Goal: Task Accomplishment & Management: Complete application form

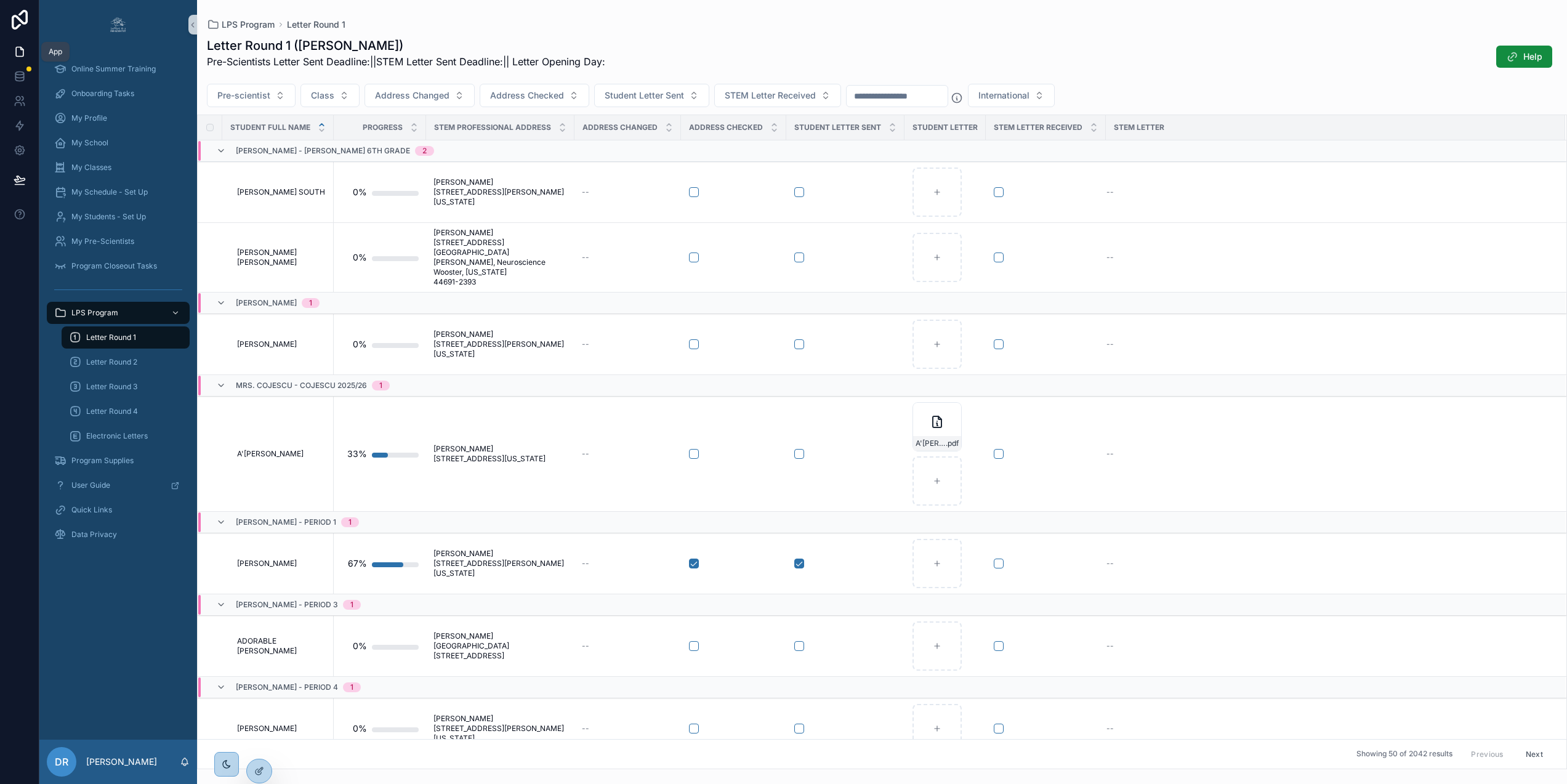
click at [15, 47] on icon at bounding box center [19, 51] width 12 height 12
click at [17, 56] on icon at bounding box center [19, 52] width 7 height 9
click at [22, 48] on icon at bounding box center [19, 52] width 7 height 9
click at [127, 62] on div "Online Summer Training" at bounding box center [118, 68] width 128 height 19
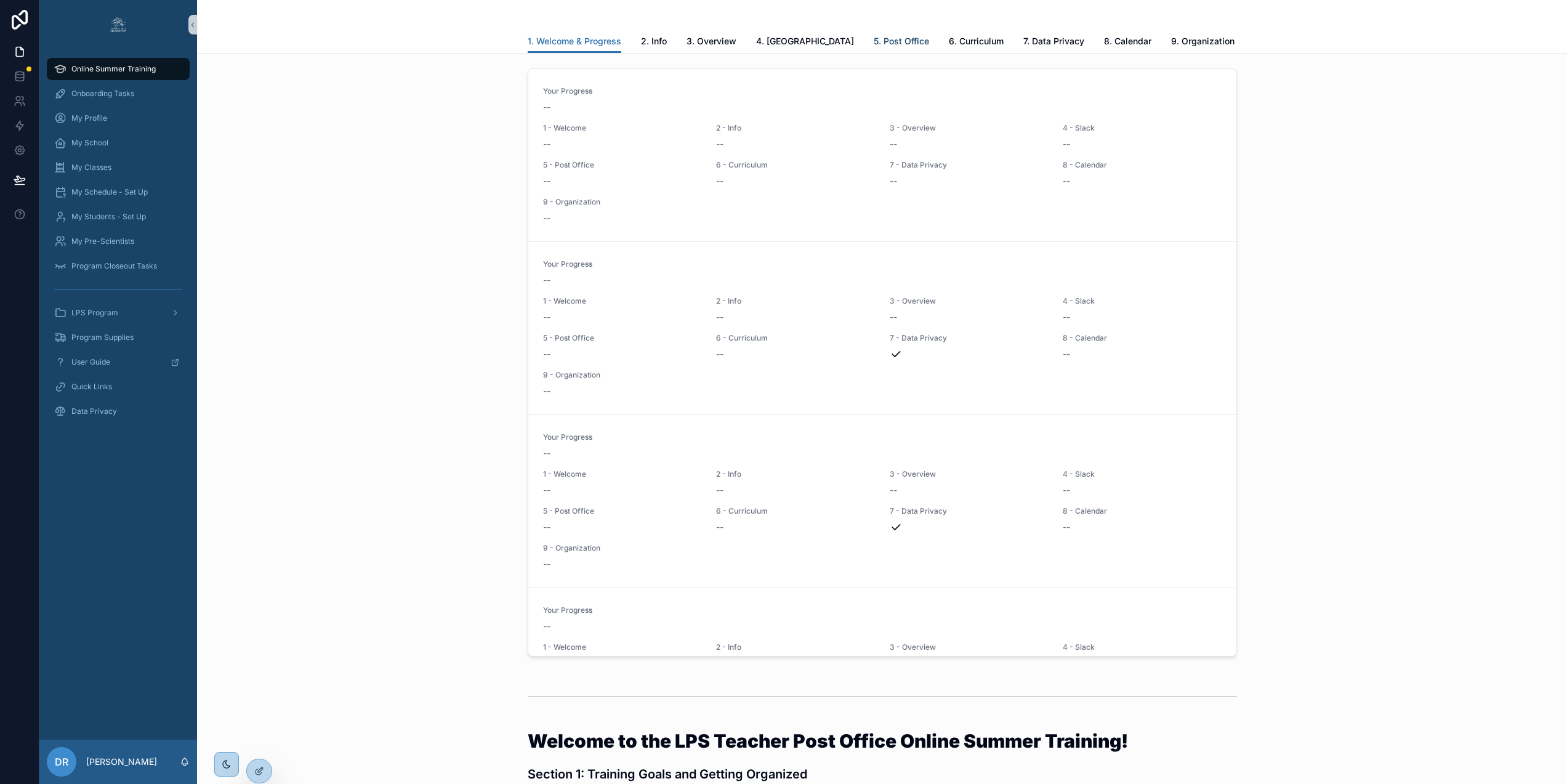
click at [874, 45] on span "5. Post Office" at bounding box center [901, 41] width 55 height 12
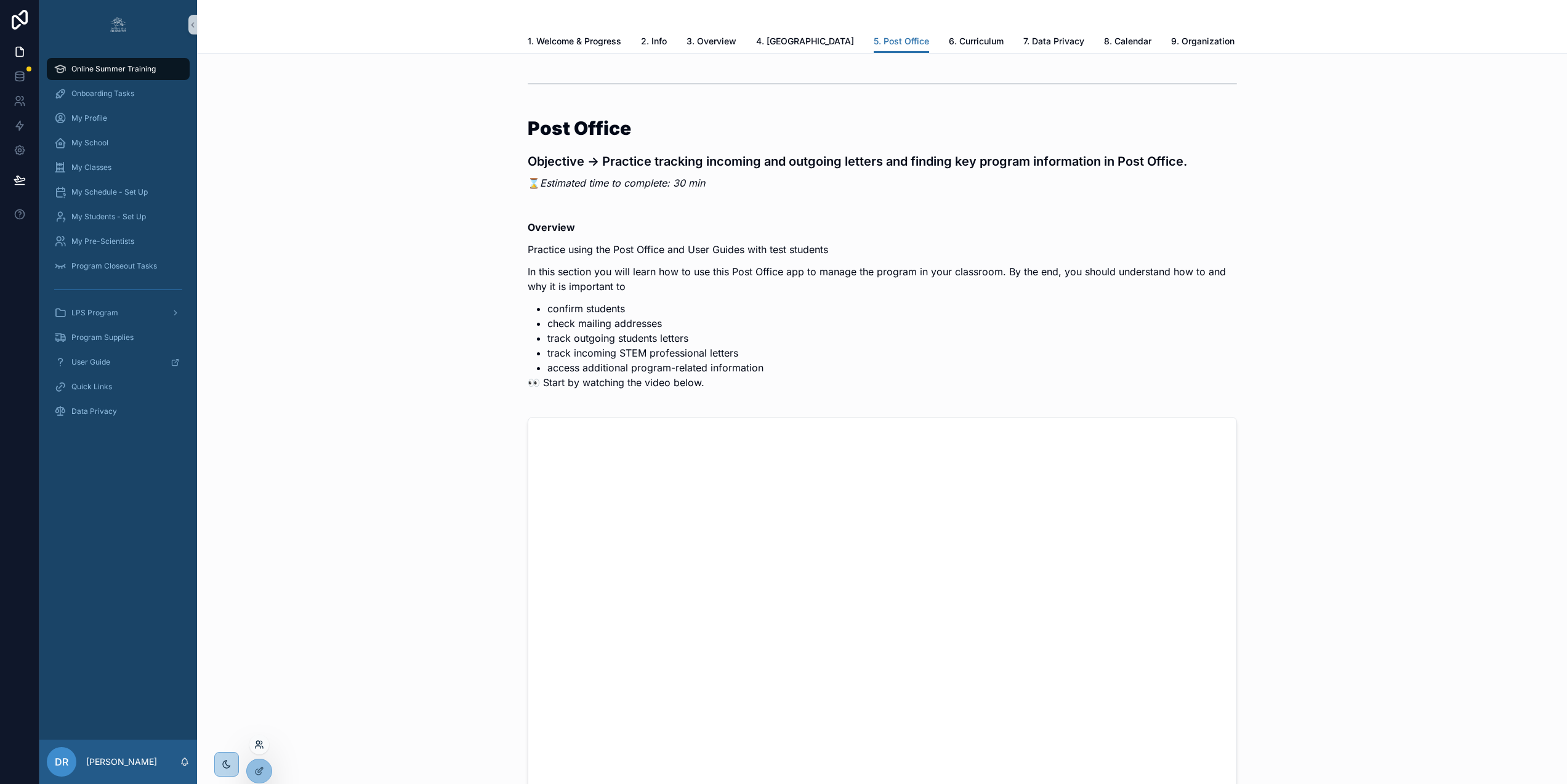
click at [261, 745] on icon at bounding box center [262, 746] width 1 height 2
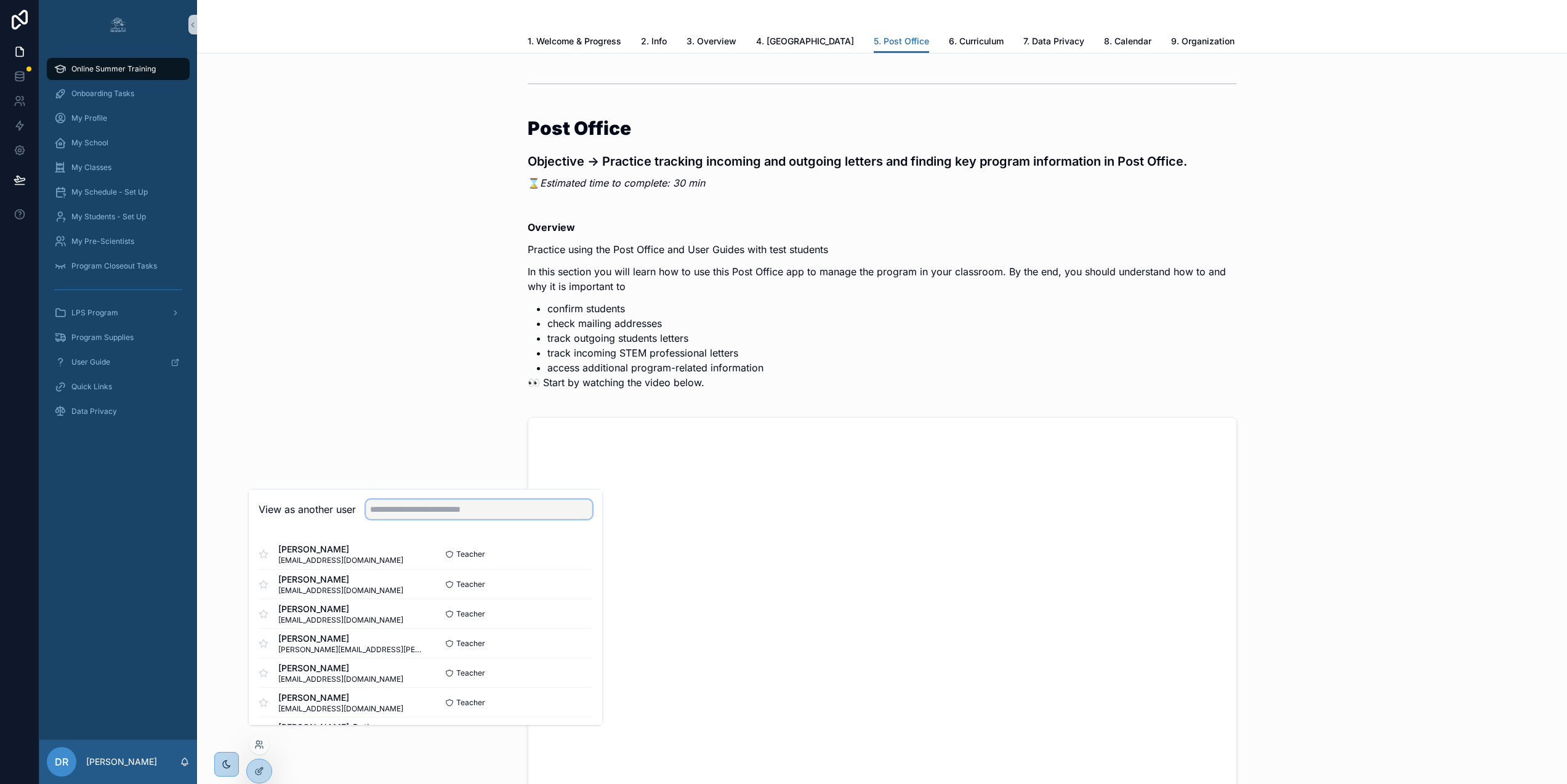
click at [475, 519] on input "text" at bounding box center [479, 508] width 227 height 19
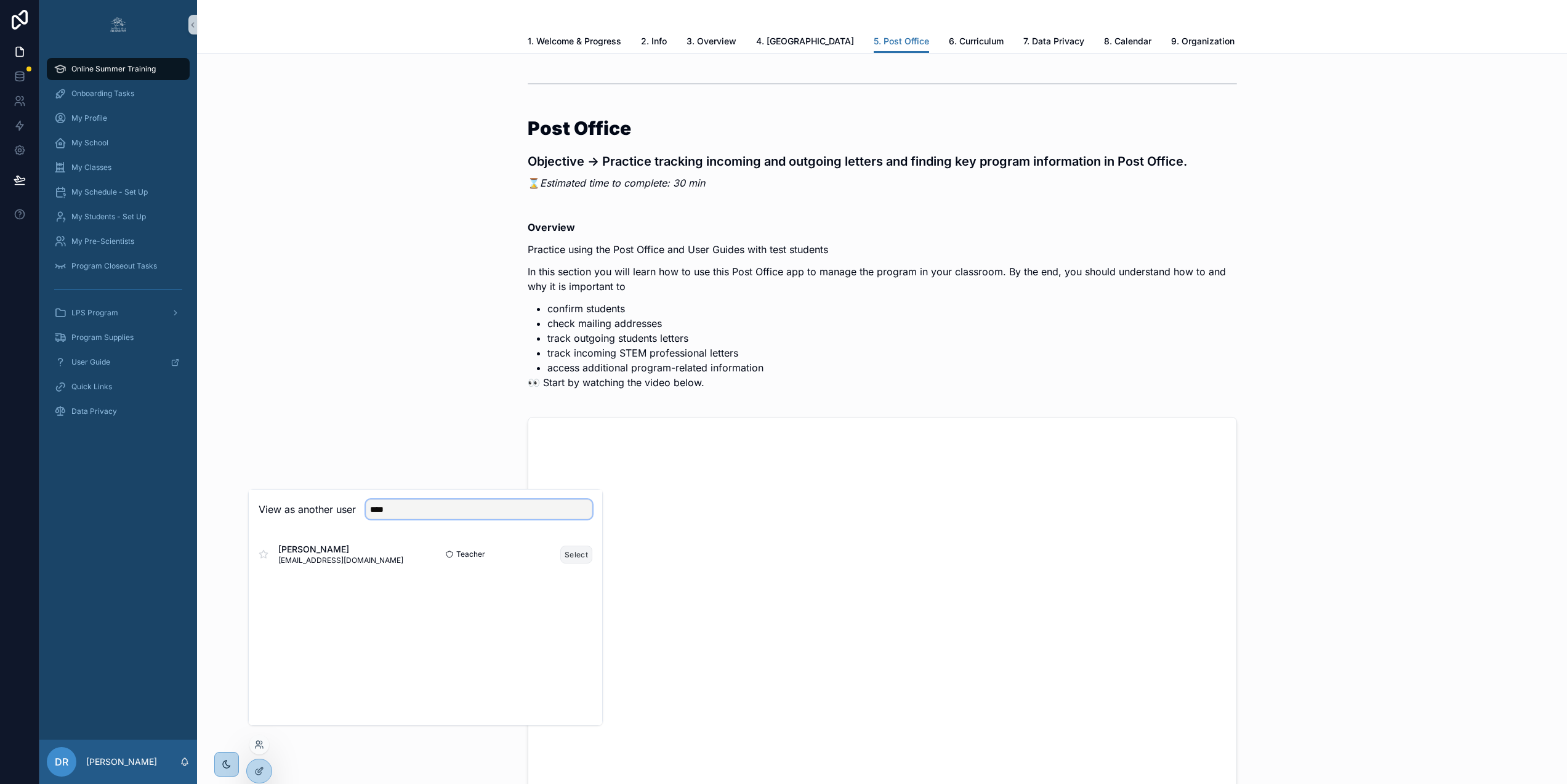
type input "****"
click at [569, 564] on button "Select" at bounding box center [576, 554] width 32 height 18
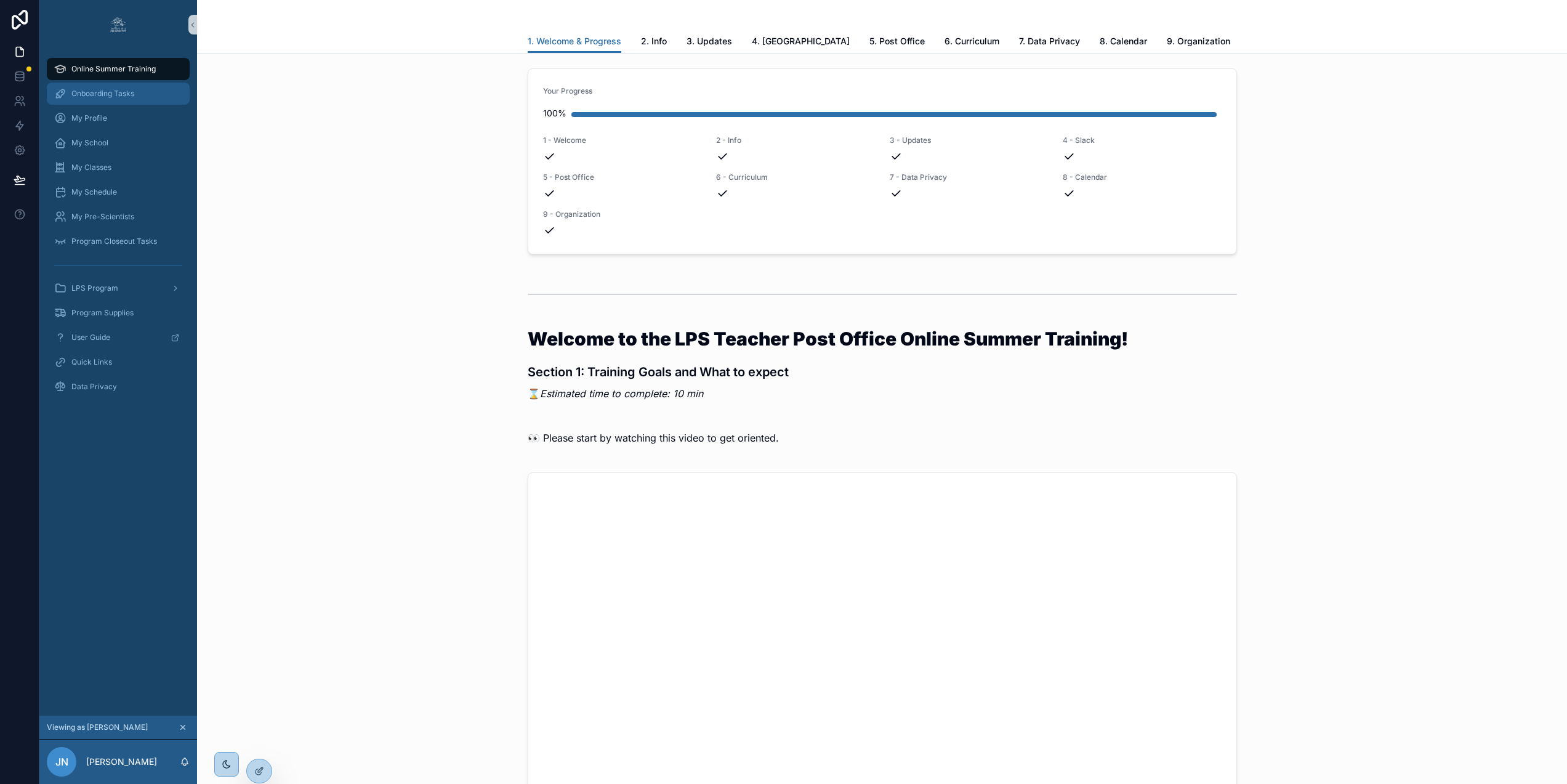
click at [94, 93] on span "Onboarding Tasks" at bounding box center [102, 93] width 62 height 10
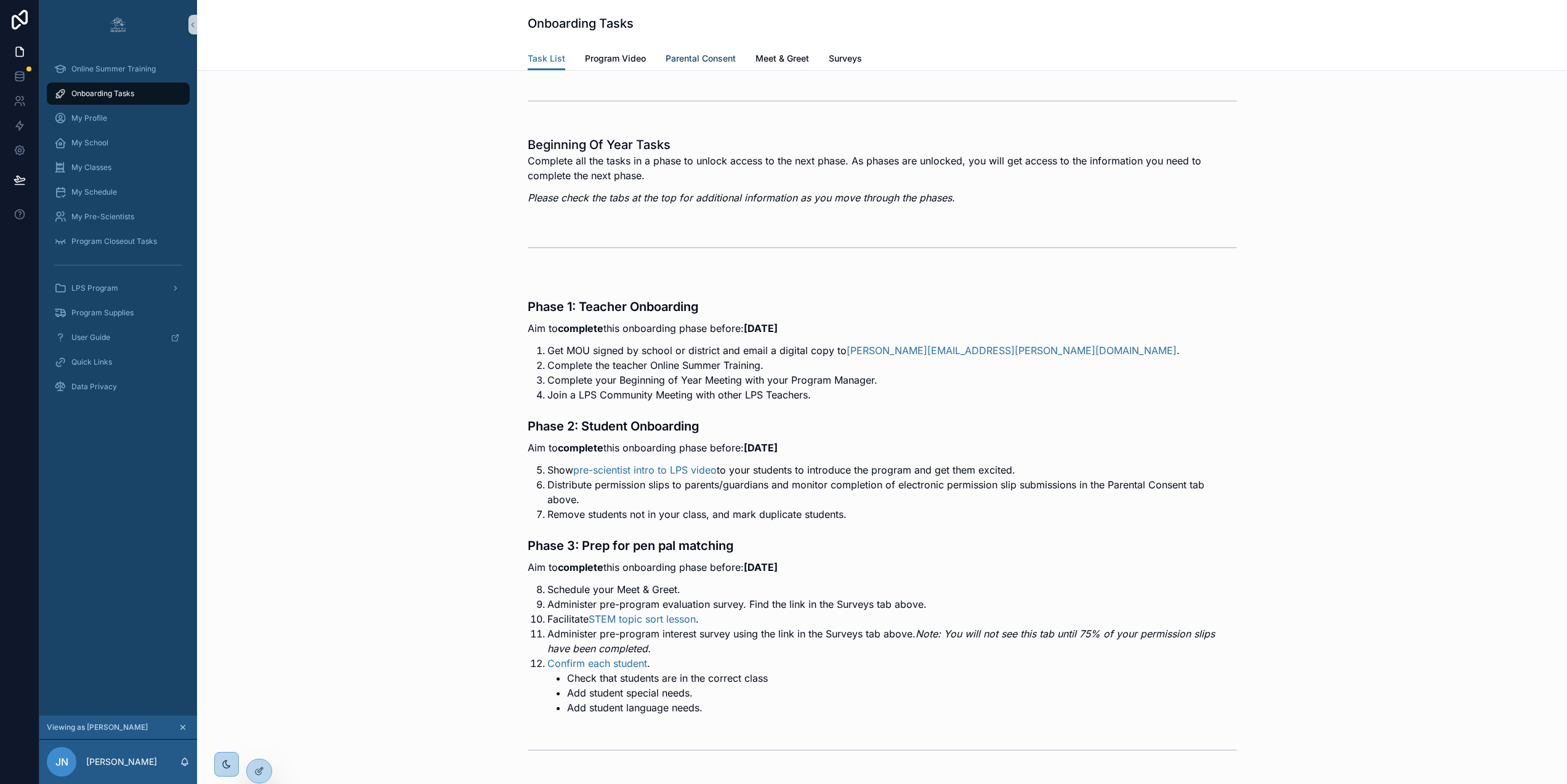
click at [700, 53] on span "Parental Consent" at bounding box center [701, 58] width 70 height 12
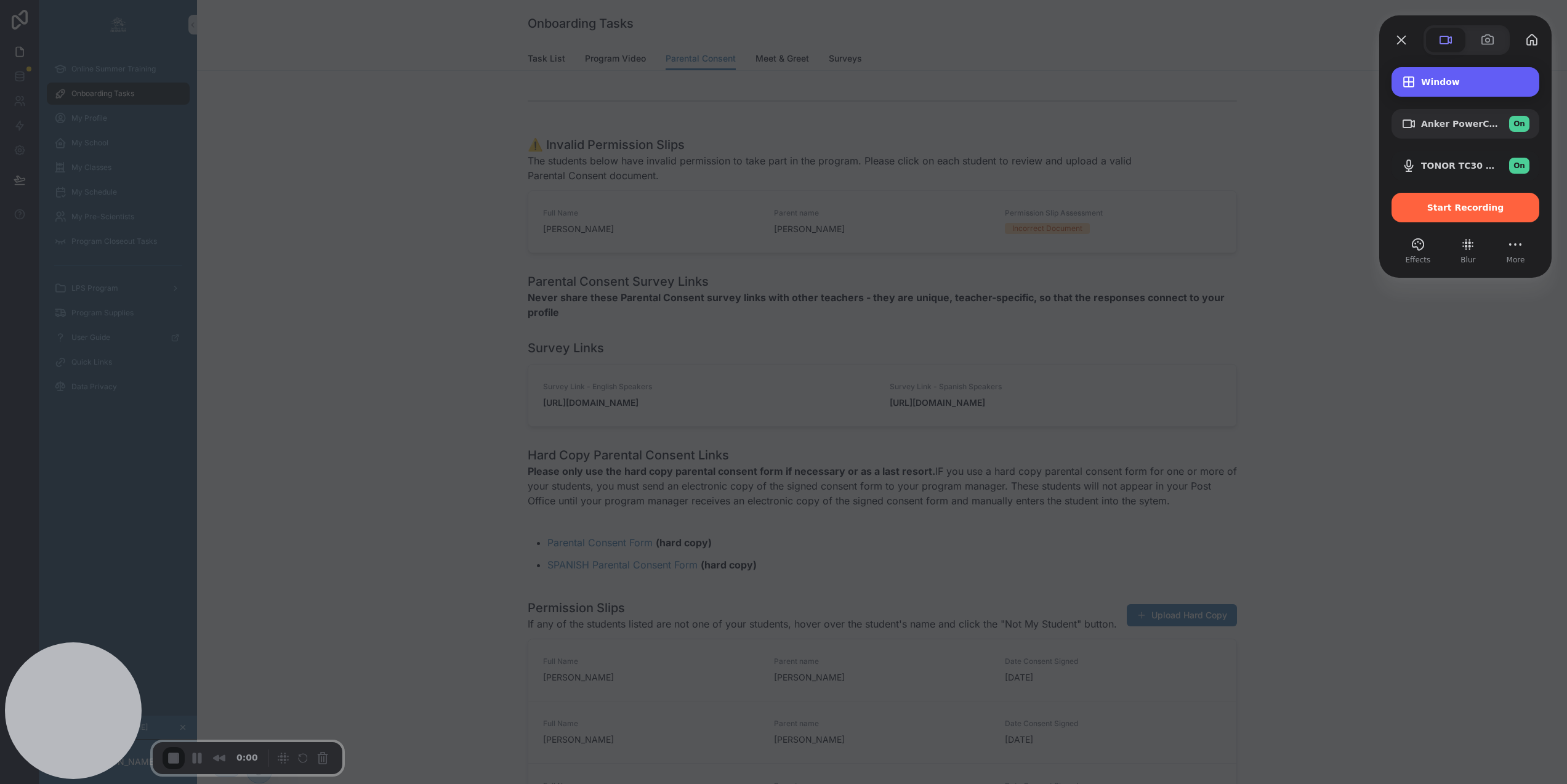
click at [1450, 73] on div "Window" at bounding box center [1466, 81] width 148 height 29
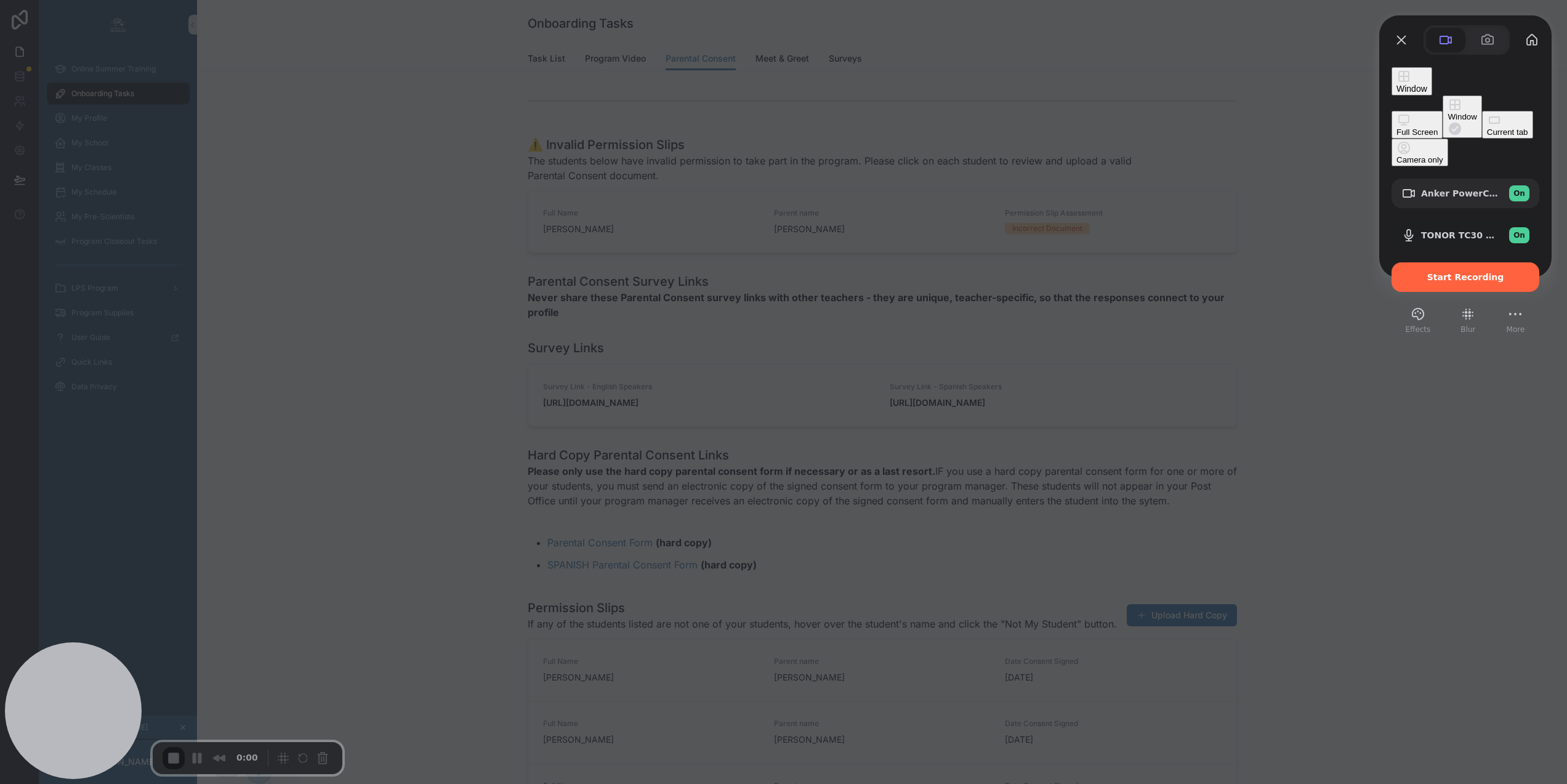
click at [1392, 111] on button "Full Screen" at bounding box center [1417, 124] width 51 height 28
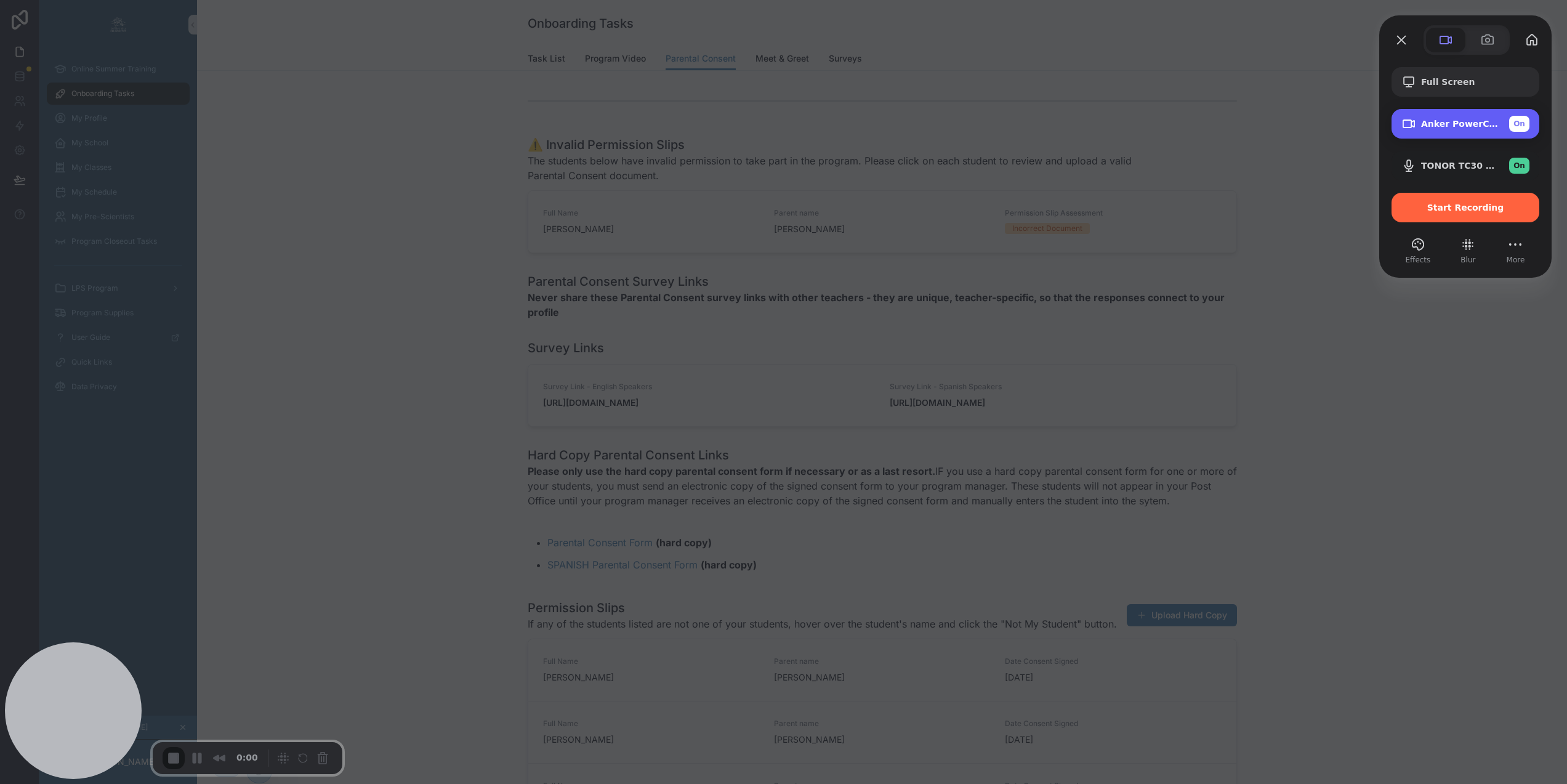
click at [1471, 127] on span "Anker PowerConf C200 (291a:3369)" at bounding box center [1460, 123] width 78 height 10
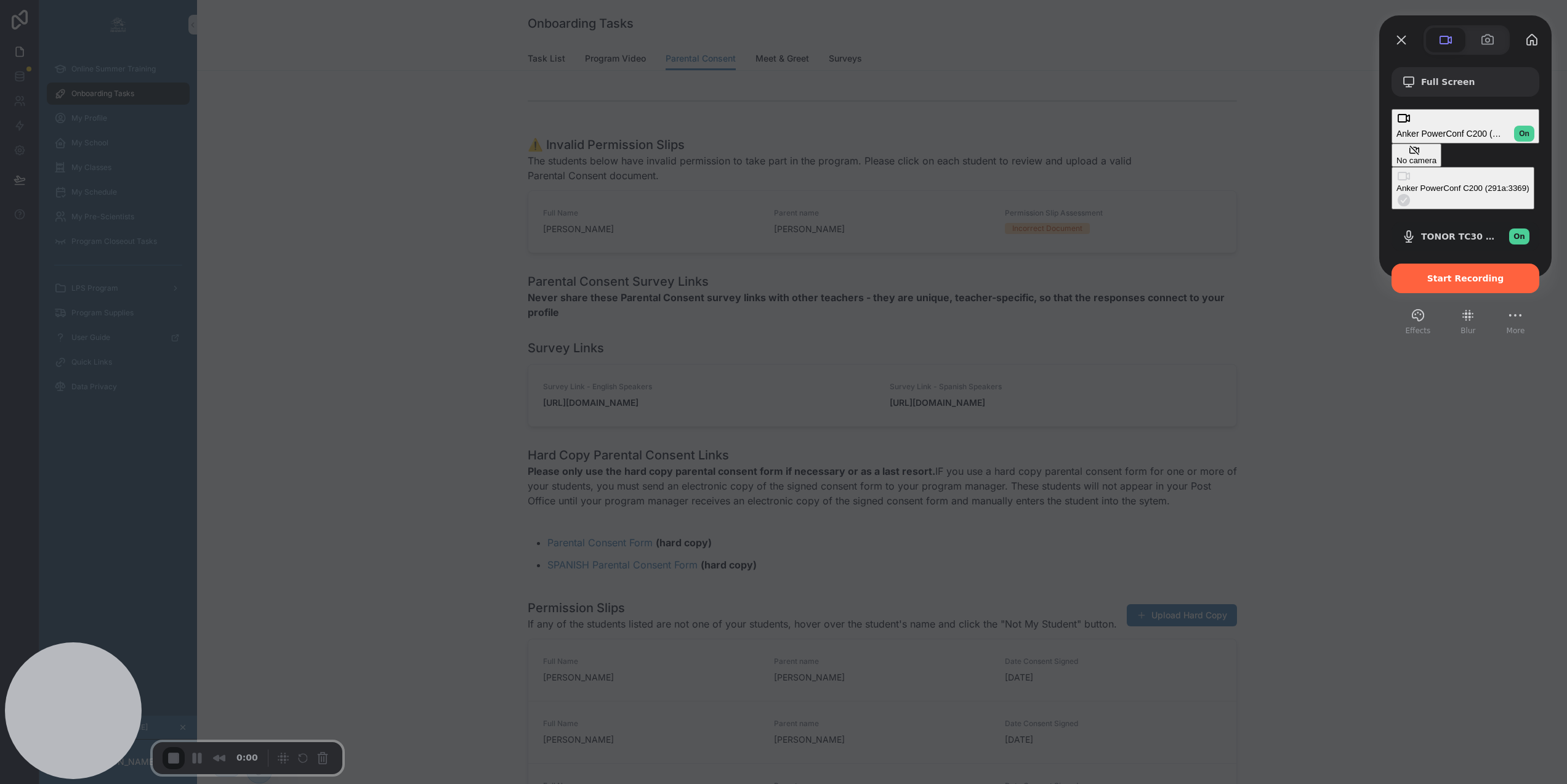
click at [1392, 144] on button "No camera" at bounding box center [1416, 155] width 50 height 24
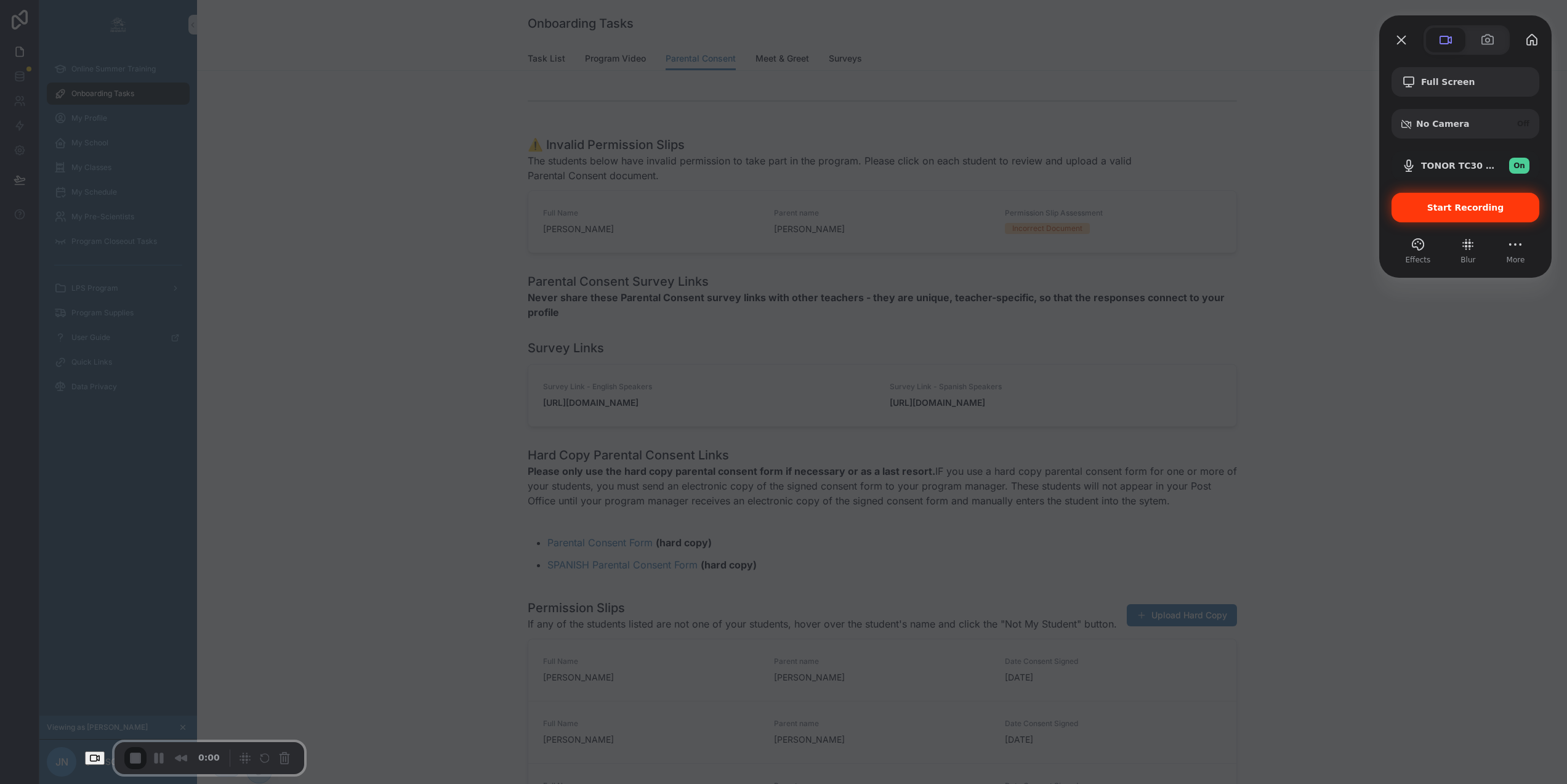
click at [1436, 205] on span "Start Recording" at bounding box center [1466, 207] width 77 height 10
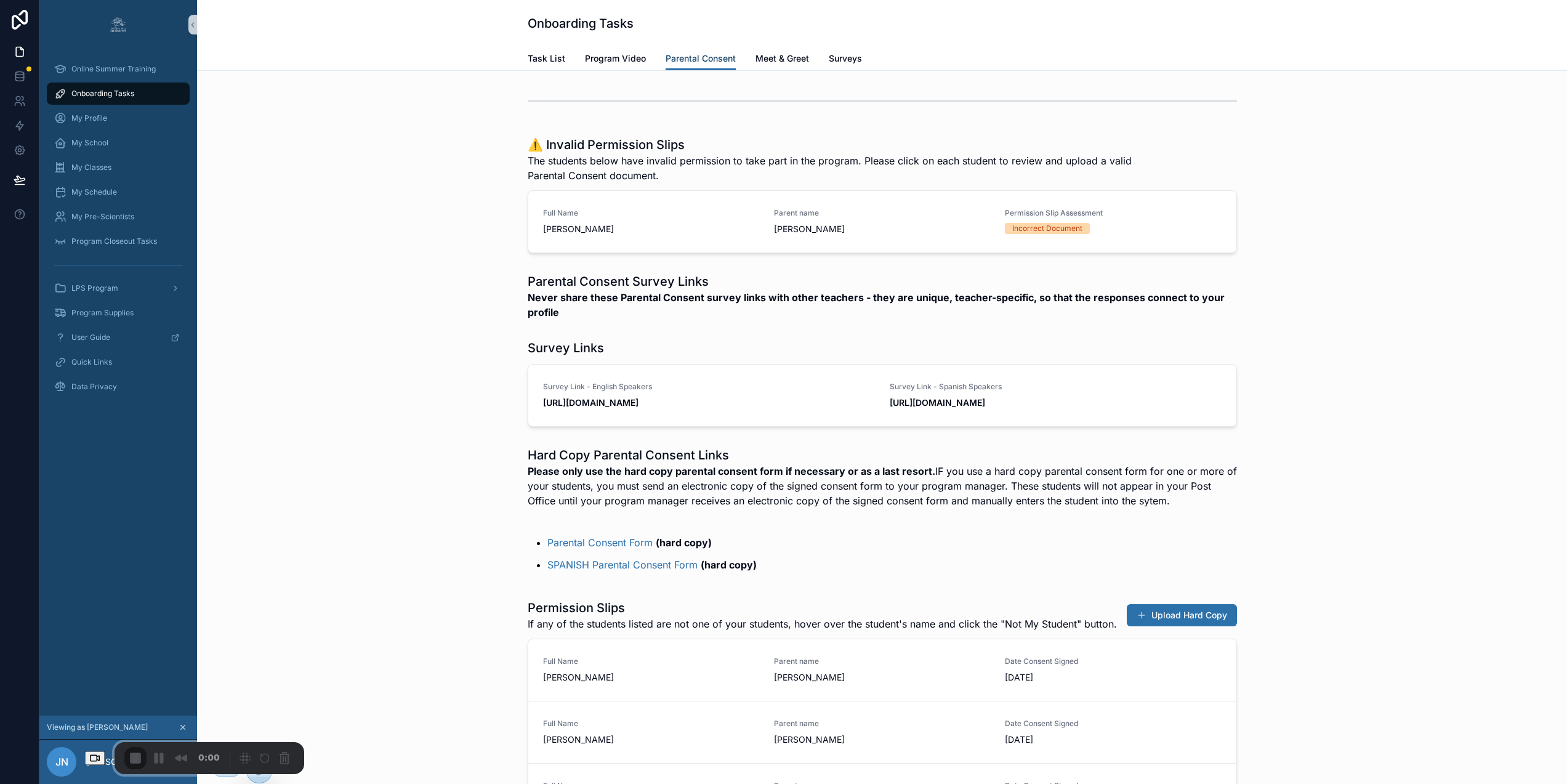
scroll to position [1, 0]
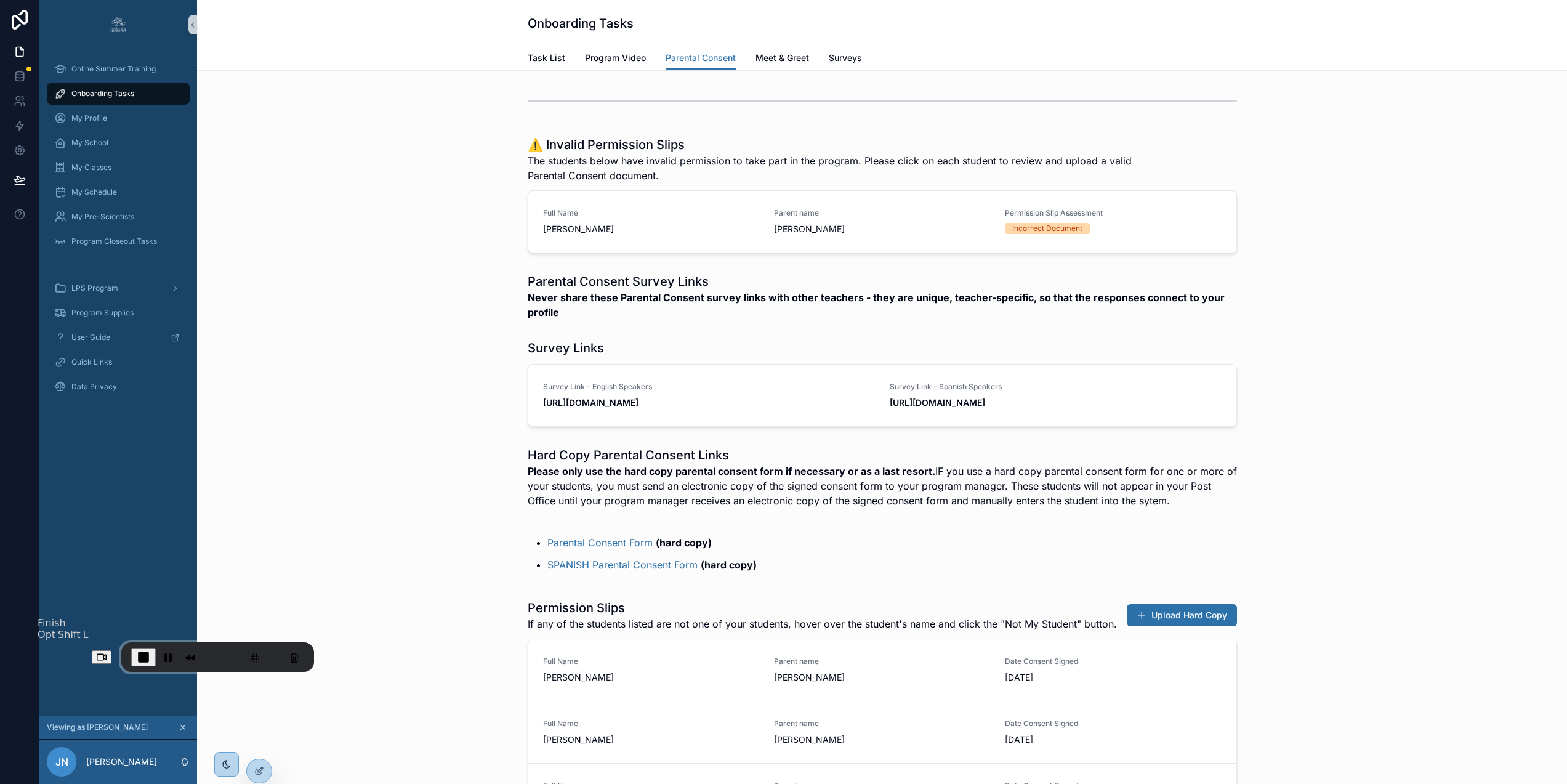
drag, startPoint x: 88, startPoint y: 747, endPoint x: 95, endPoint y: 645, distance: 102.2
click at [131, 648] on div "Recorder controls - play pause" at bounding box center [144, 657] width 24 height 19
click at [192, 24] on icon "scrollable content" at bounding box center [192, 25] width 2 height 4
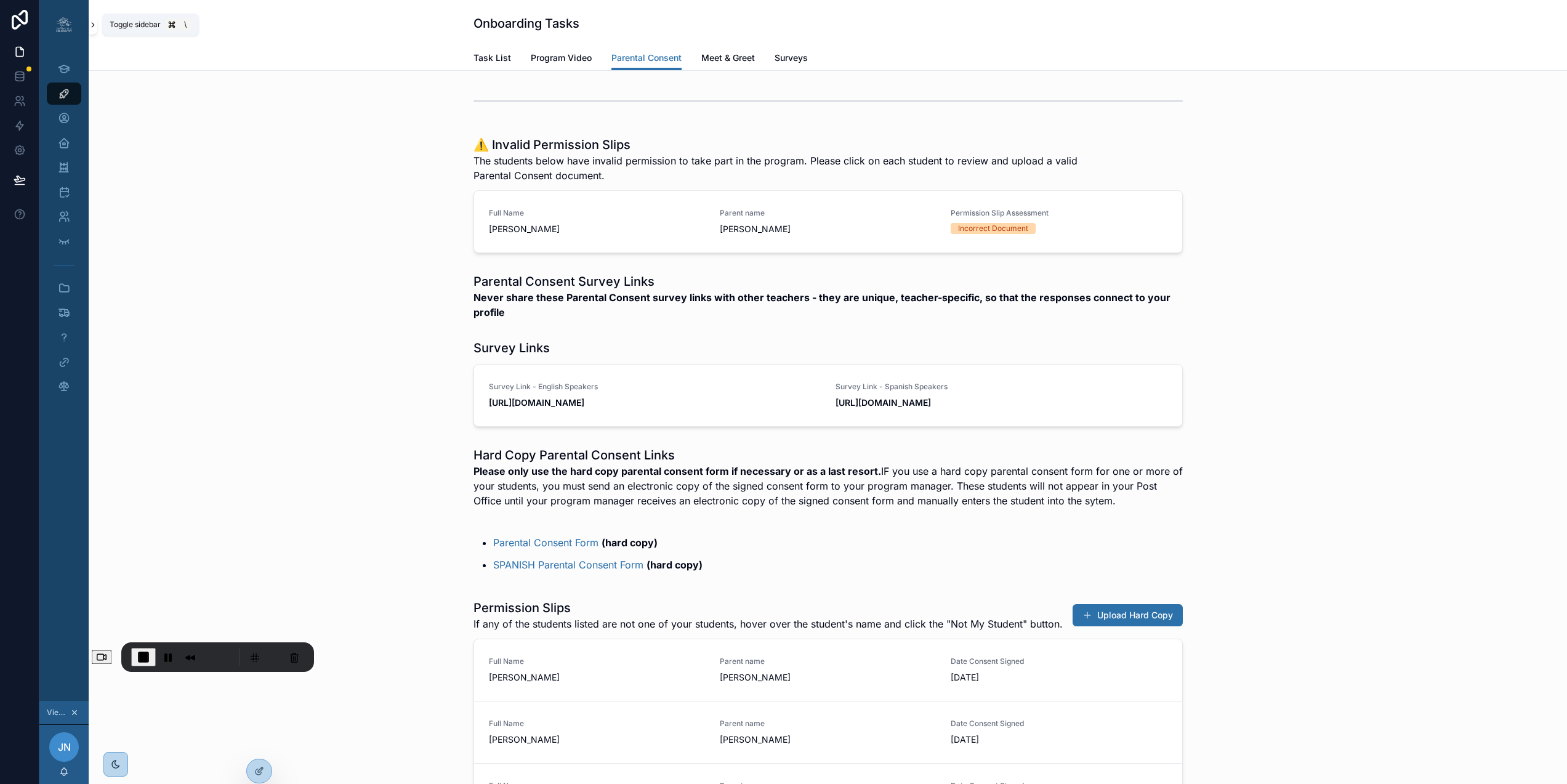
click at [90, 28] on icon "scrollable content" at bounding box center [93, 24] width 9 height 9
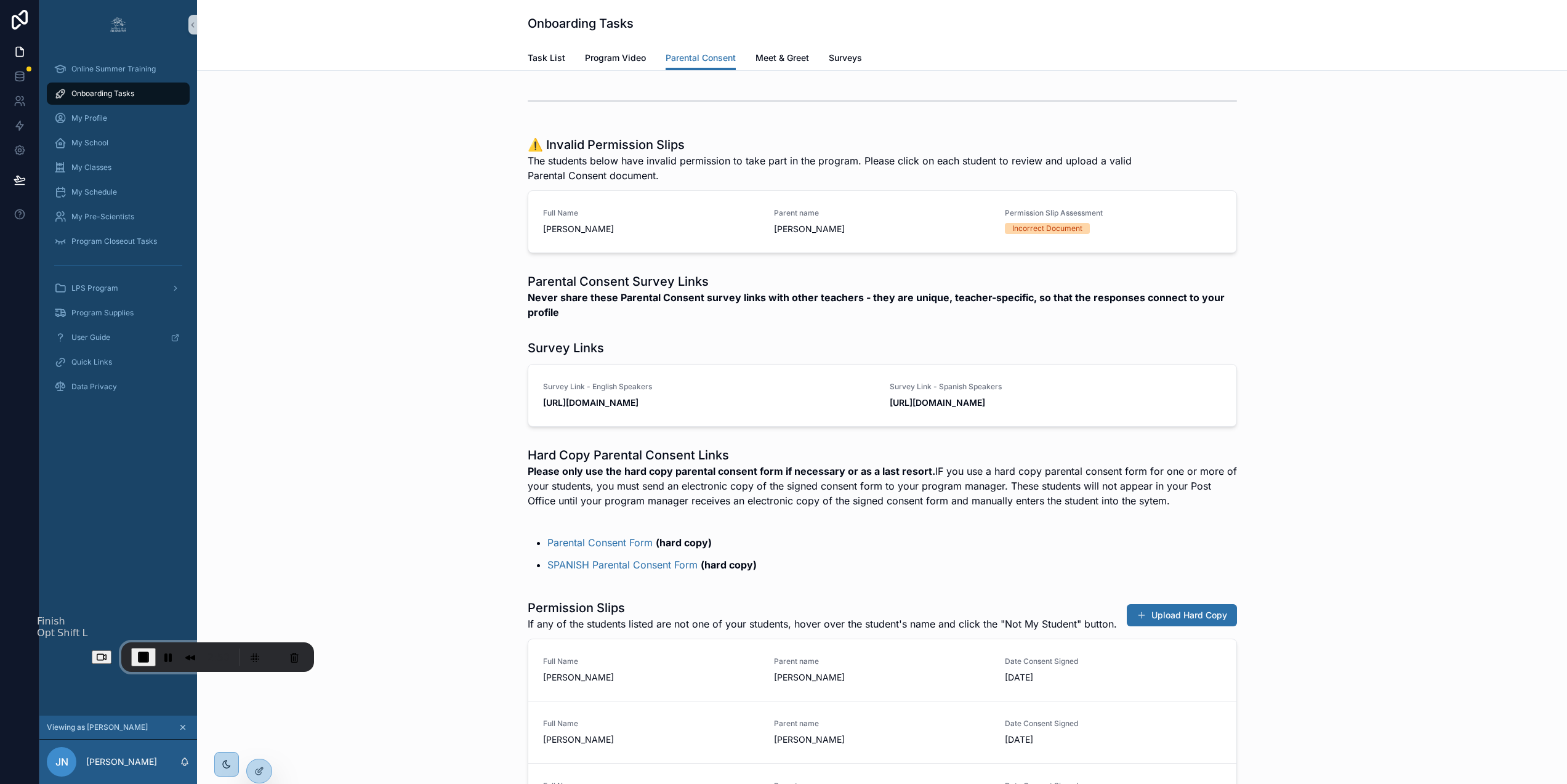
click at [136, 658] on span "End Recording" at bounding box center [144, 657] width 15 height 15
